Goal: Task Accomplishment & Management: Use online tool/utility

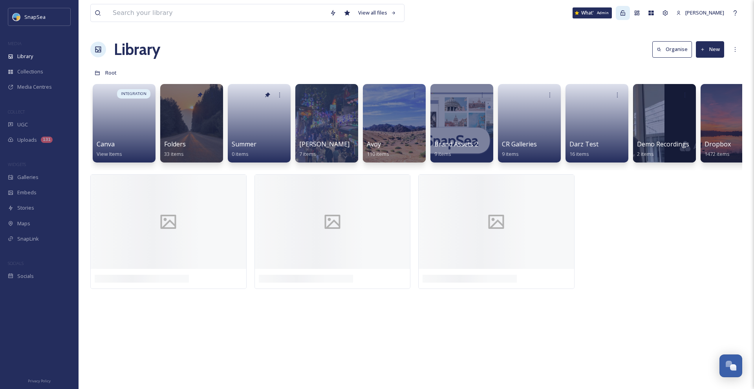
click at [626, 13] on icon at bounding box center [623, 13] width 6 height 6
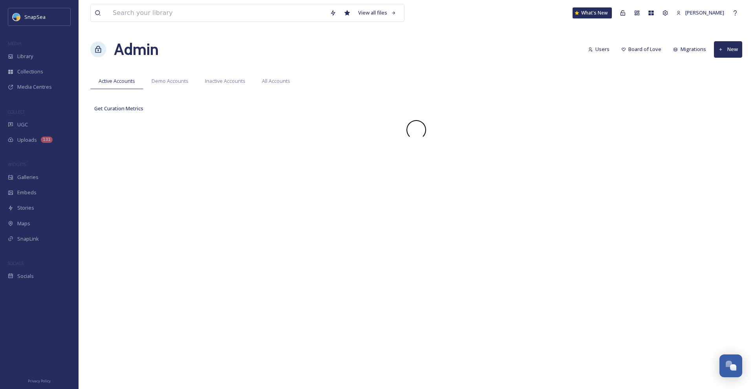
click at [577, 34] on div "View all files What's New [PERSON_NAME] Admin Users Board of Love Migrations Ne…" at bounding box center [417, 194] width 676 height 389
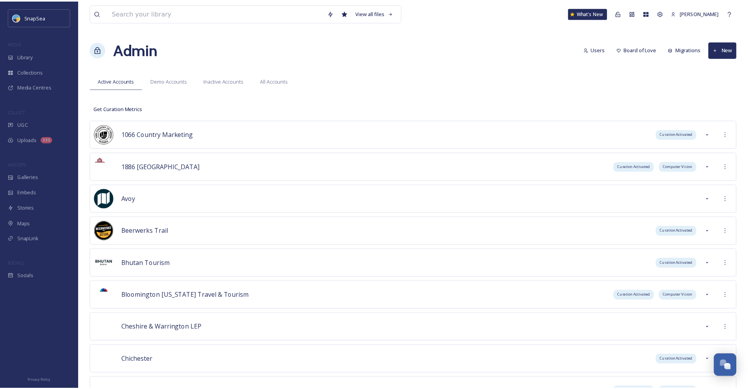
scroll to position [4063, 0]
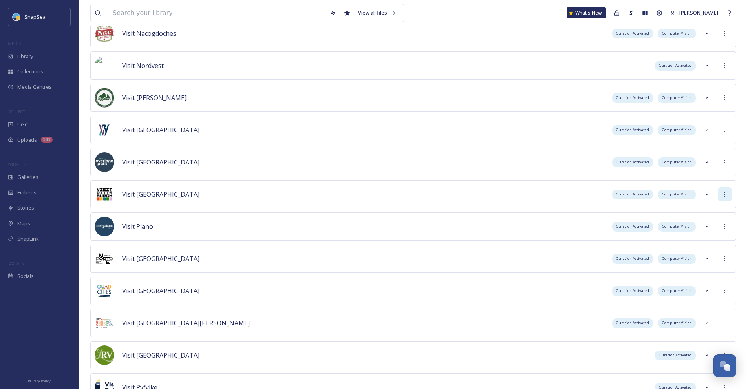
click at [724, 192] on icon at bounding box center [725, 194] width 6 height 6
click at [711, 207] on div "Sign into Team" at bounding box center [697, 211] width 70 height 15
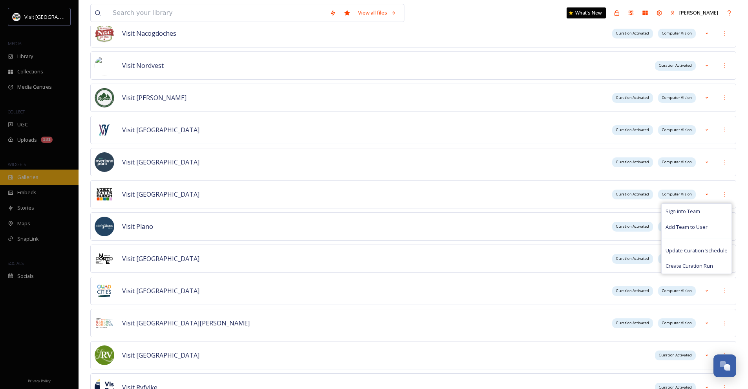
click at [29, 170] on div "Galleries" at bounding box center [39, 177] width 79 height 15
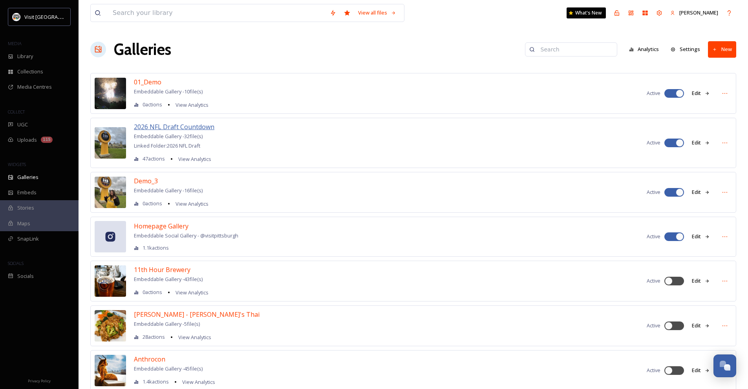
click at [192, 130] on span "2026 NFL Draft Countdown" at bounding box center [174, 127] width 81 height 9
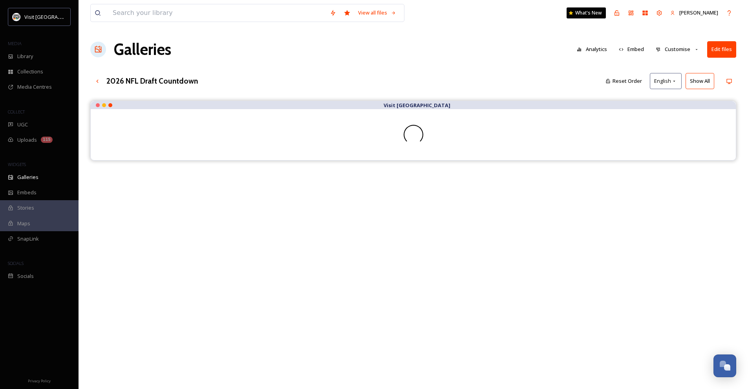
click at [385, 95] on div "View all files What's New [PERSON_NAME] Galleries Analytics Embed Customise Edi…" at bounding box center [414, 251] width 670 height 502
click at [53, 57] on div "Library" at bounding box center [39, 56] width 79 height 15
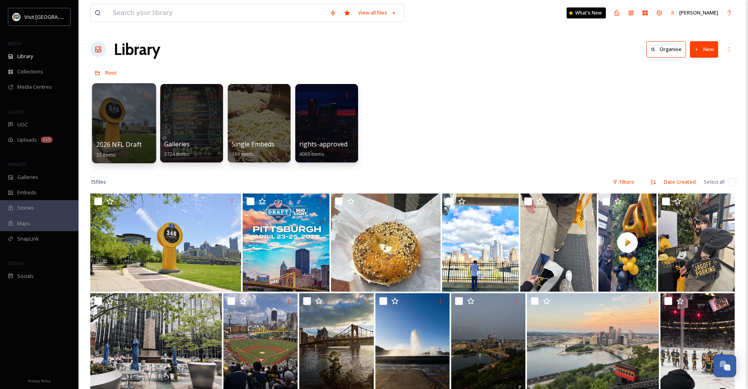
click at [135, 136] on div at bounding box center [124, 123] width 64 height 80
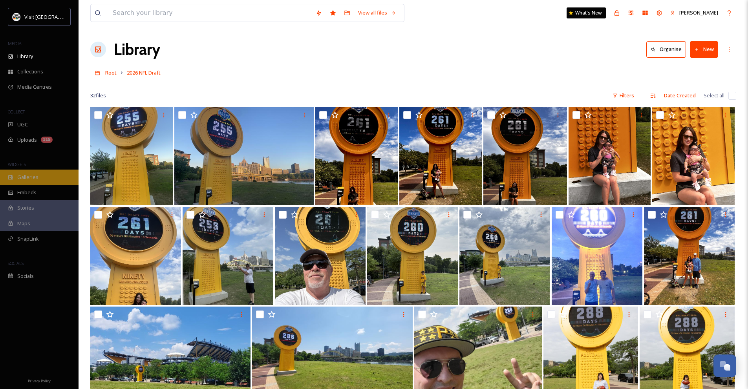
click at [50, 174] on div "Galleries" at bounding box center [39, 177] width 79 height 15
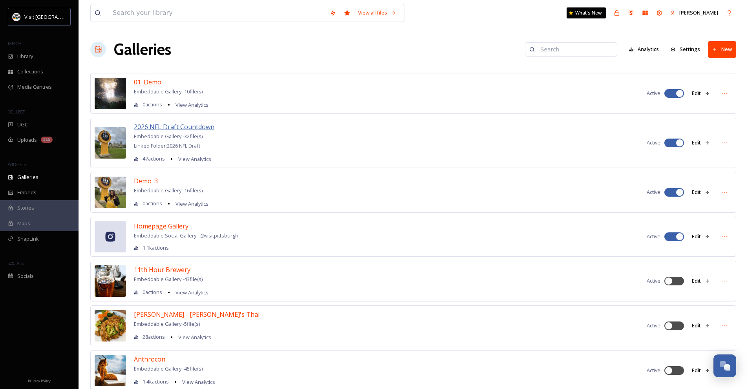
click at [164, 125] on span "2026 NFL Draft Countdown" at bounding box center [174, 127] width 81 height 9
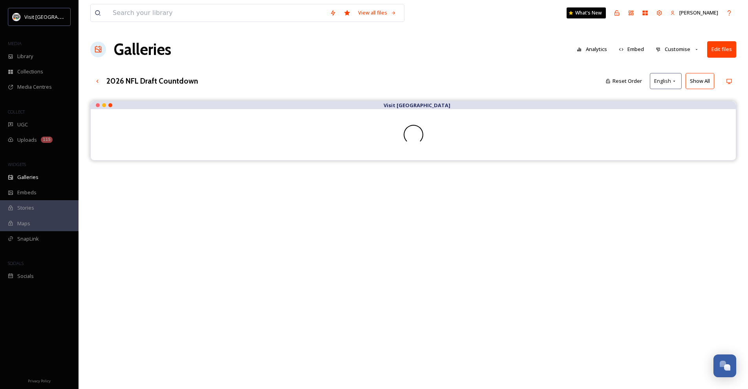
click at [427, 77] on div "2026 NFL Draft Countdown Reset Order English Show All" at bounding box center [413, 81] width 646 height 16
click at [102, 83] on div "Up one level" at bounding box center [97, 81] width 14 height 14
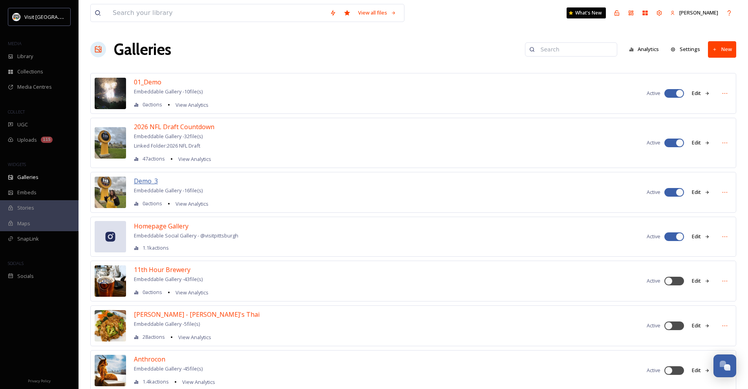
click at [151, 180] on span "Demo_3" at bounding box center [146, 181] width 24 height 9
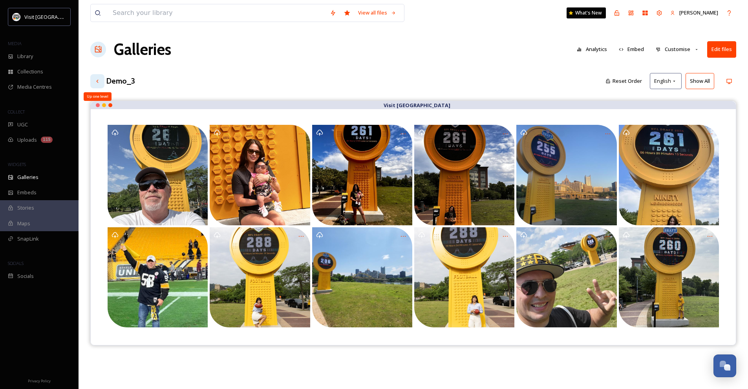
click at [97, 75] on div "Up one level" at bounding box center [97, 81] width 14 height 14
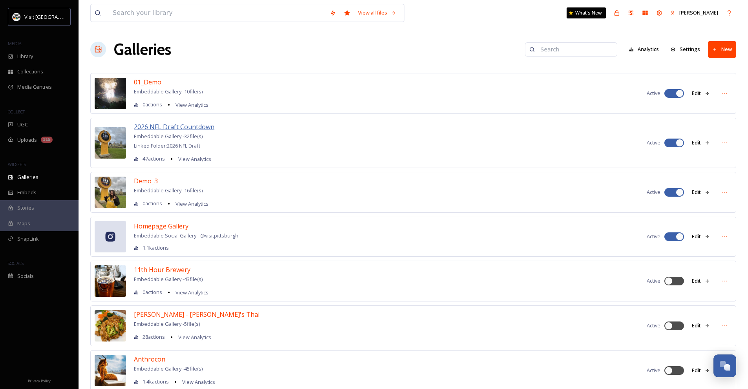
click at [157, 126] on span "2026 NFL Draft Countdown" at bounding box center [174, 127] width 81 height 9
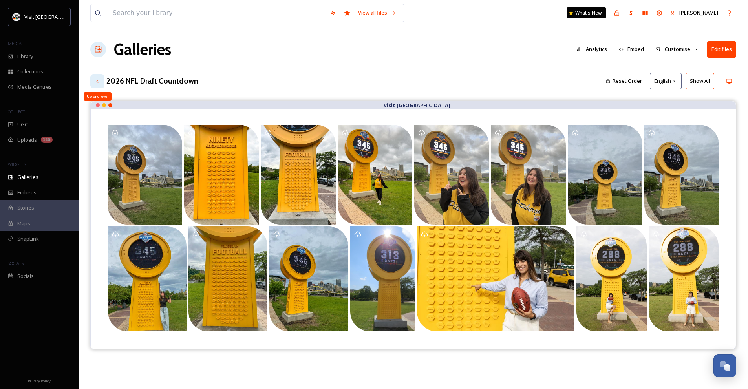
click at [96, 81] on icon at bounding box center [97, 81] width 6 height 6
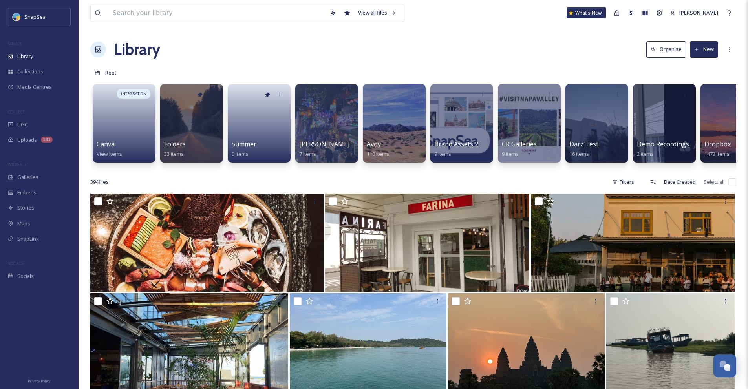
click at [58, 169] on div "WIDGETS" at bounding box center [39, 164] width 79 height 10
click at [58, 177] on div "Galleries" at bounding box center [39, 177] width 79 height 15
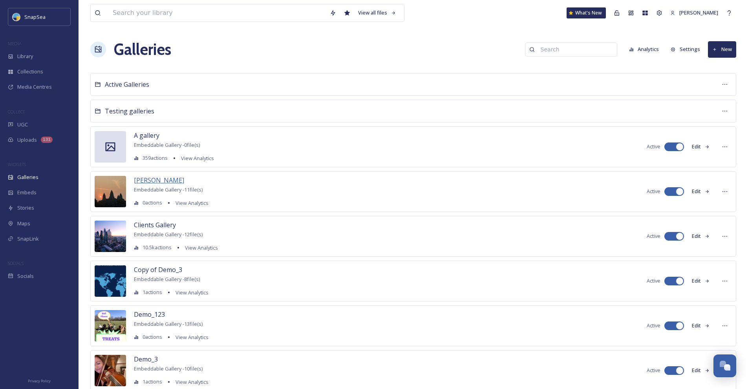
click at [154, 182] on span "[PERSON_NAME]" at bounding box center [159, 180] width 50 height 9
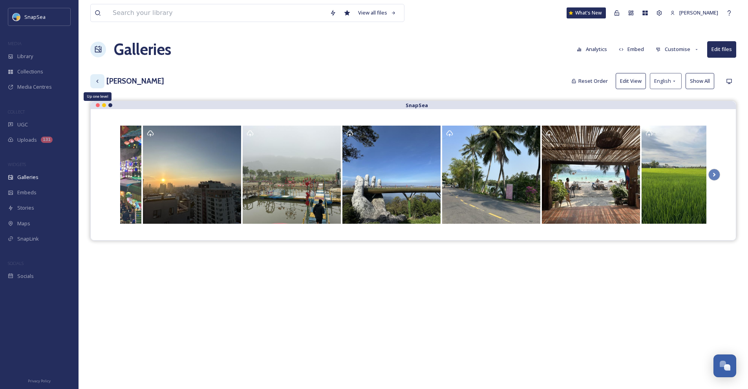
click at [97, 82] on icon at bounding box center [97, 80] width 2 height 3
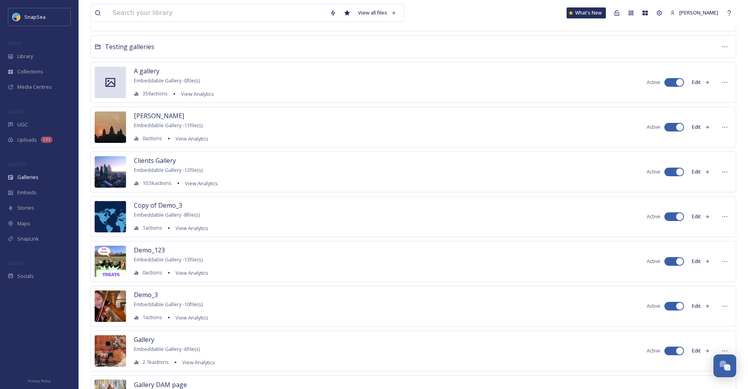
scroll to position [79, 0]
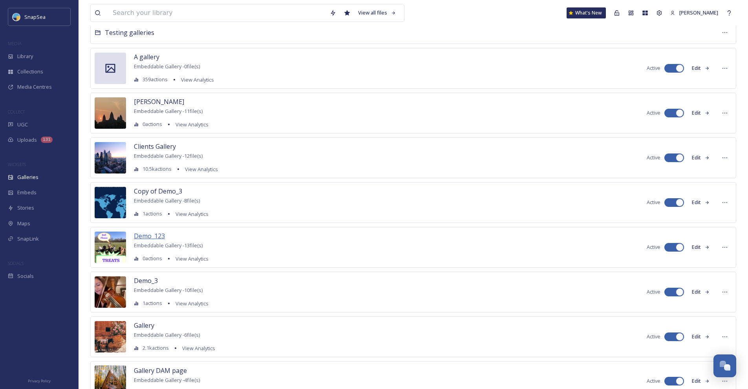
click at [155, 233] on span "Demo_123" at bounding box center [149, 236] width 31 height 9
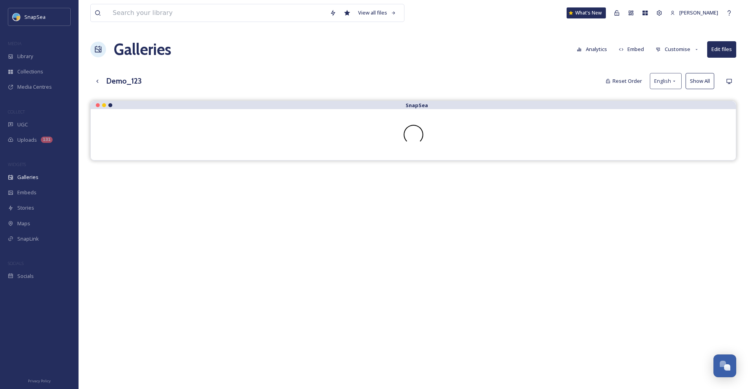
click at [720, 46] on button "Edit files" at bounding box center [722, 49] width 29 height 16
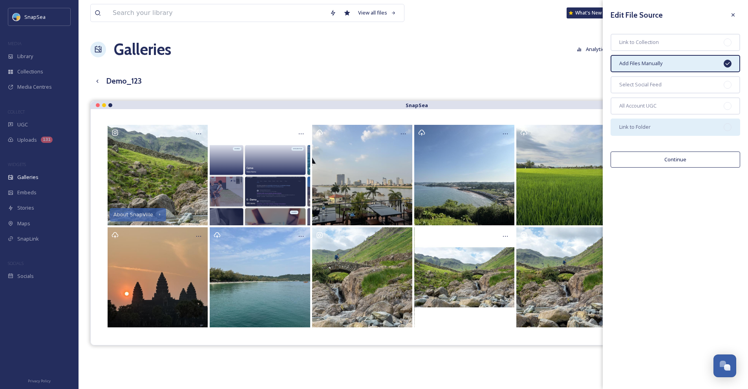
click at [691, 126] on div "Link to Folder" at bounding box center [676, 127] width 130 height 17
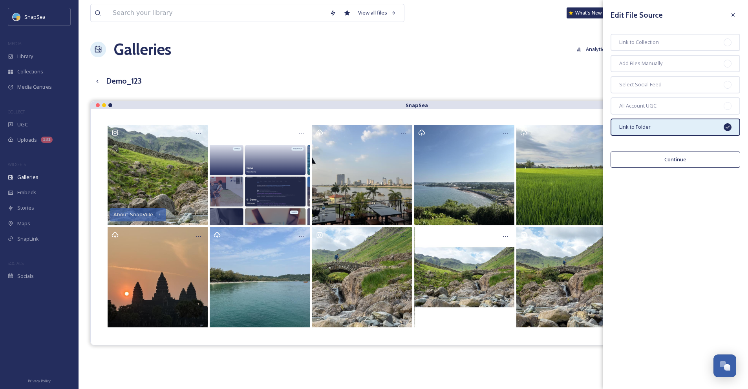
click at [689, 159] on button "Continue" at bounding box center [676, 160] width 130 height 16
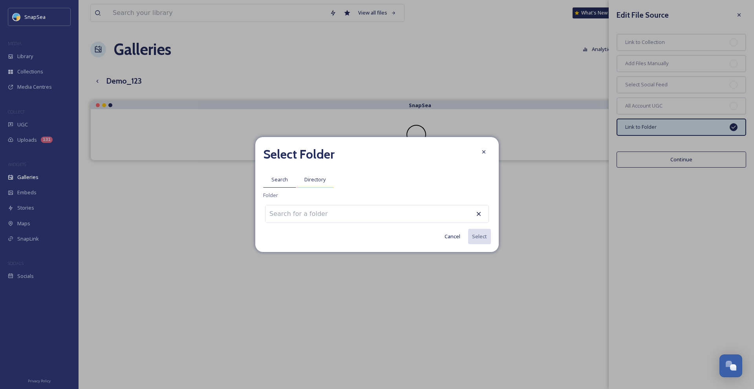
click at [323, 180] on span "Directory" at bounding box center [314, 179] width 21 height 7
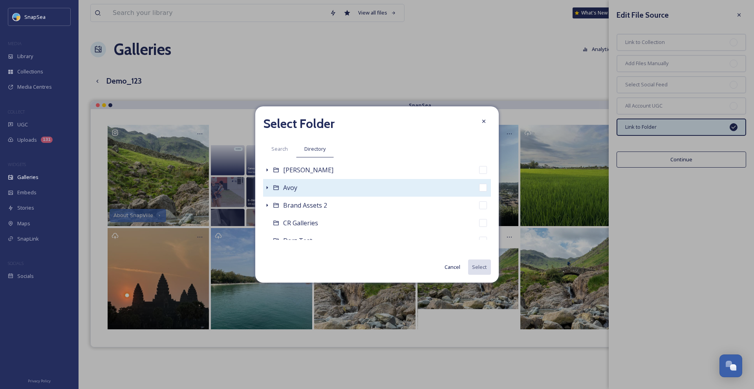
click at [322, 190] on div "Avoy" at bounding box center [377, 188] width 228 height 18
checkbox input "true"
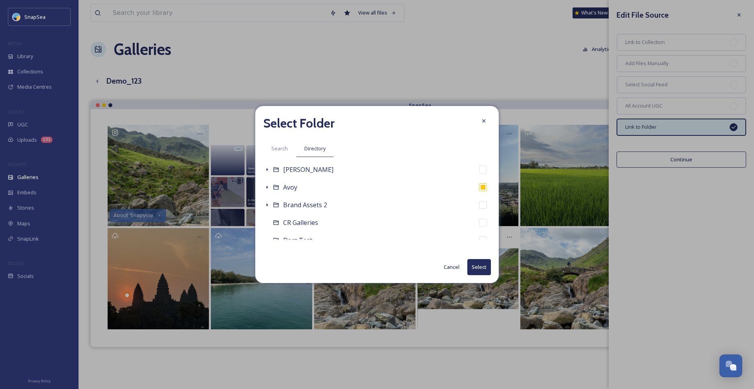
click at [478, 266] on button "Select" at bounding box center [479, 267] width 24 height 16
